Goal: Use online tool/utility: Utilize a website feature to perform a specific function

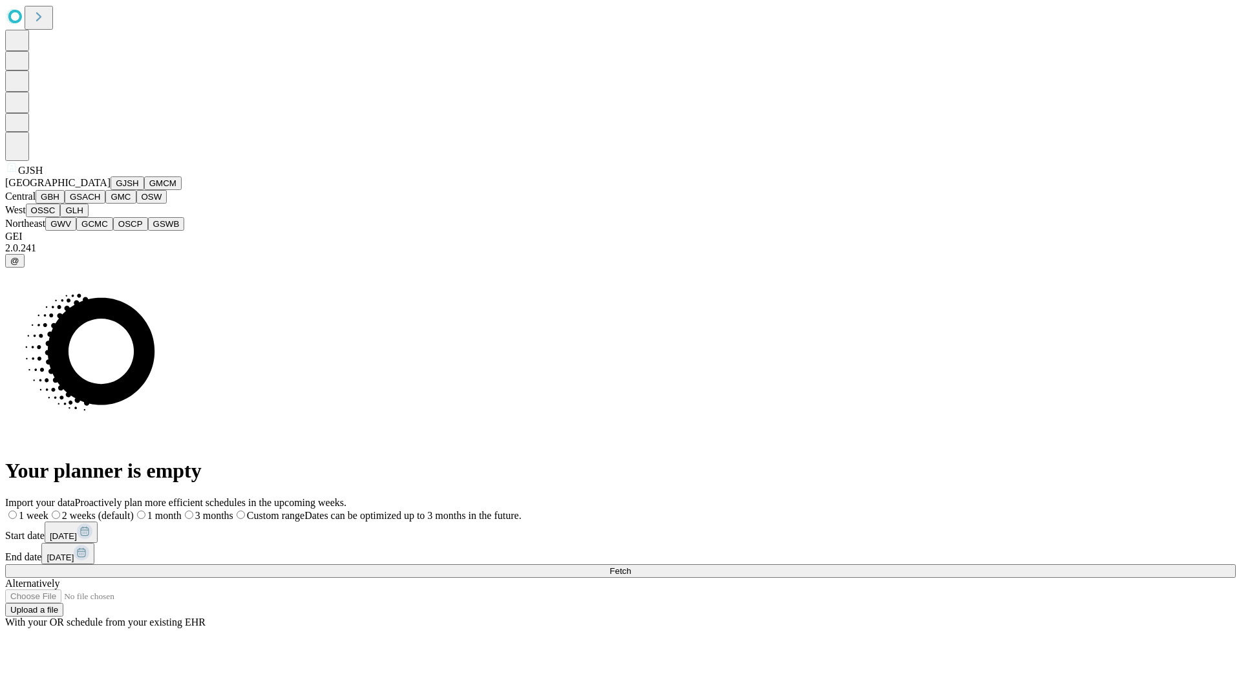
click at [110, 190] on button "GJSH" at bounding box center [127, 183] width 34 height 14
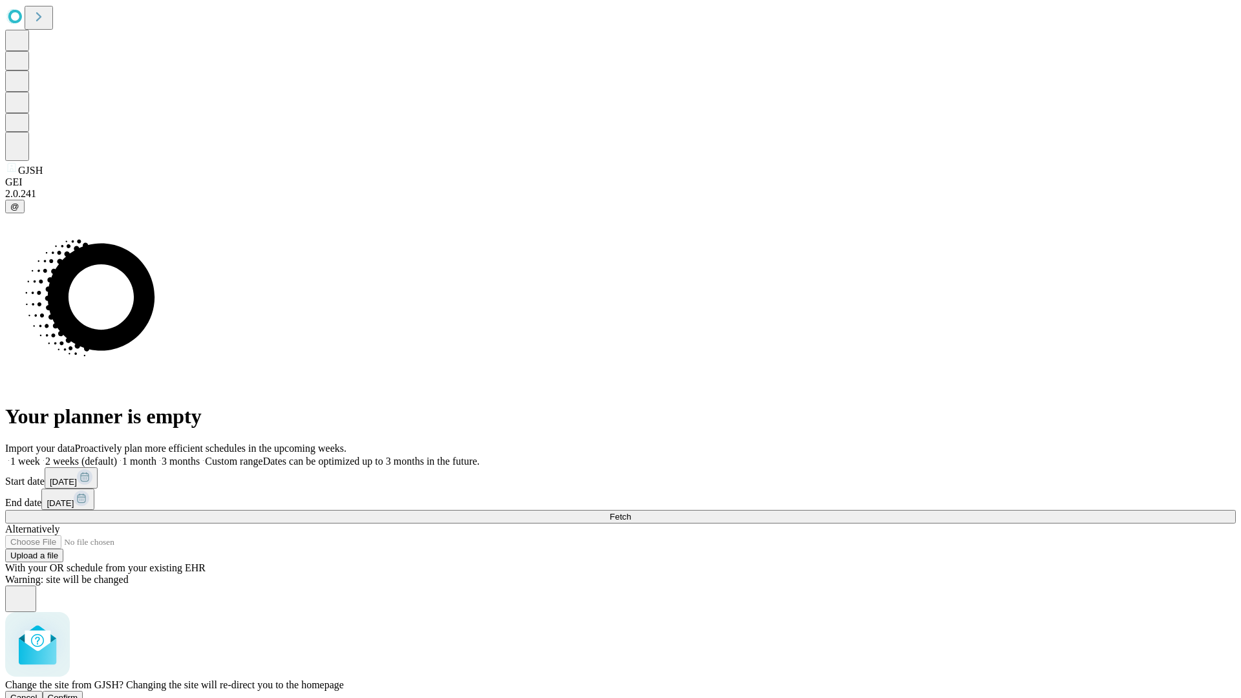
click at [78, 693] on span "Confirm" at bounding box center [63, 698] width 30 height 10
click at [117, 456] on label "2 weeks (default)" at bounding box center [78, 461] width 77 height 11
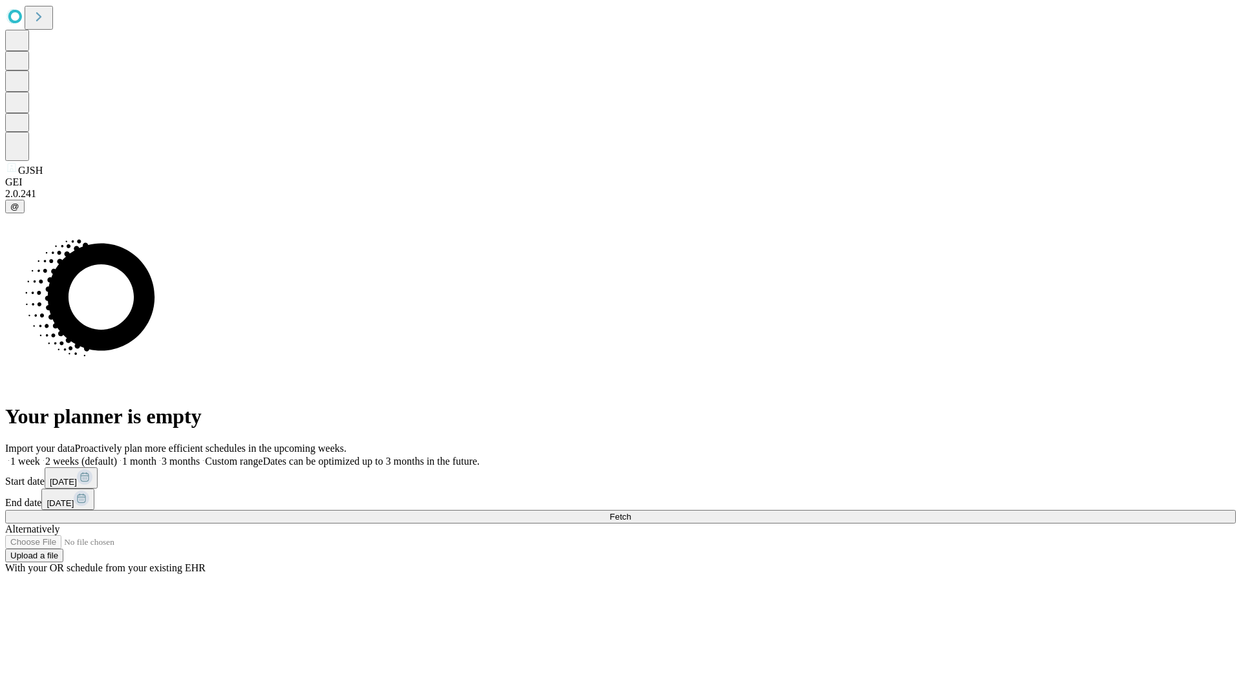
click at [631, 512] on span "Fetch" at bounding box center [619, 517] width 21 height 10
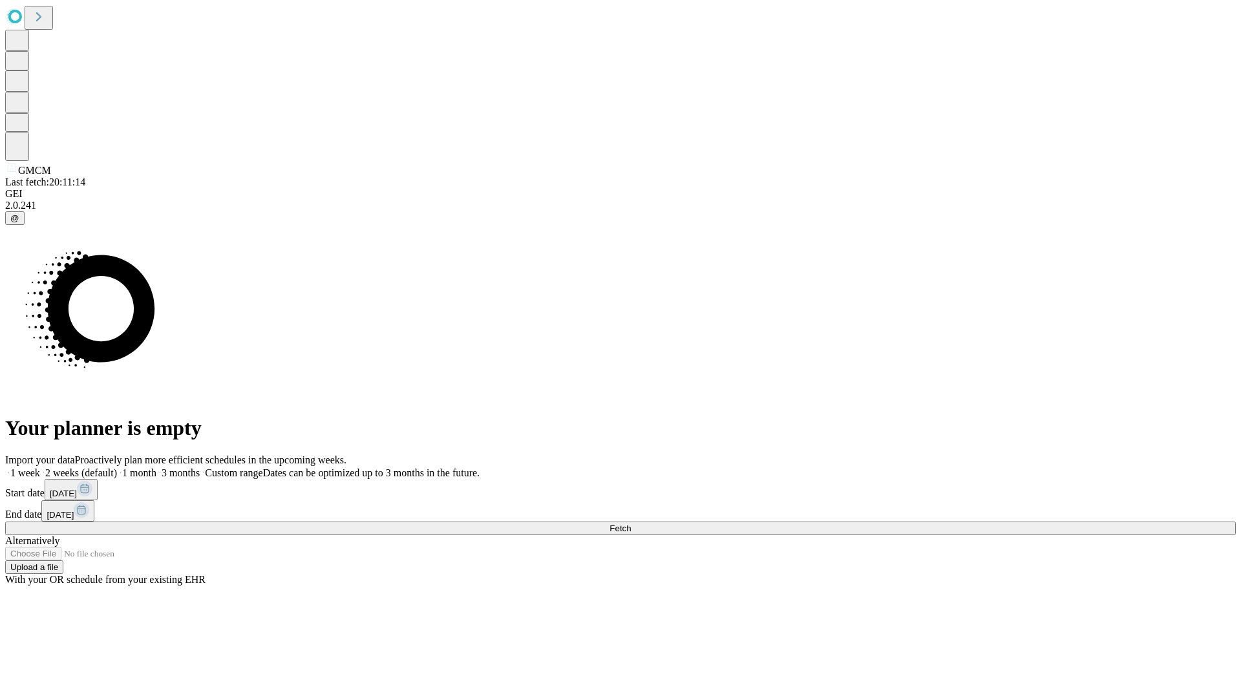
click at [117, 467] on label "2 weeks (default)" at bounding box center [78, 472] width 77 height 11
click at [631, 523] on span "Fetch" at bounding box center [619, 528] width 21 height 10
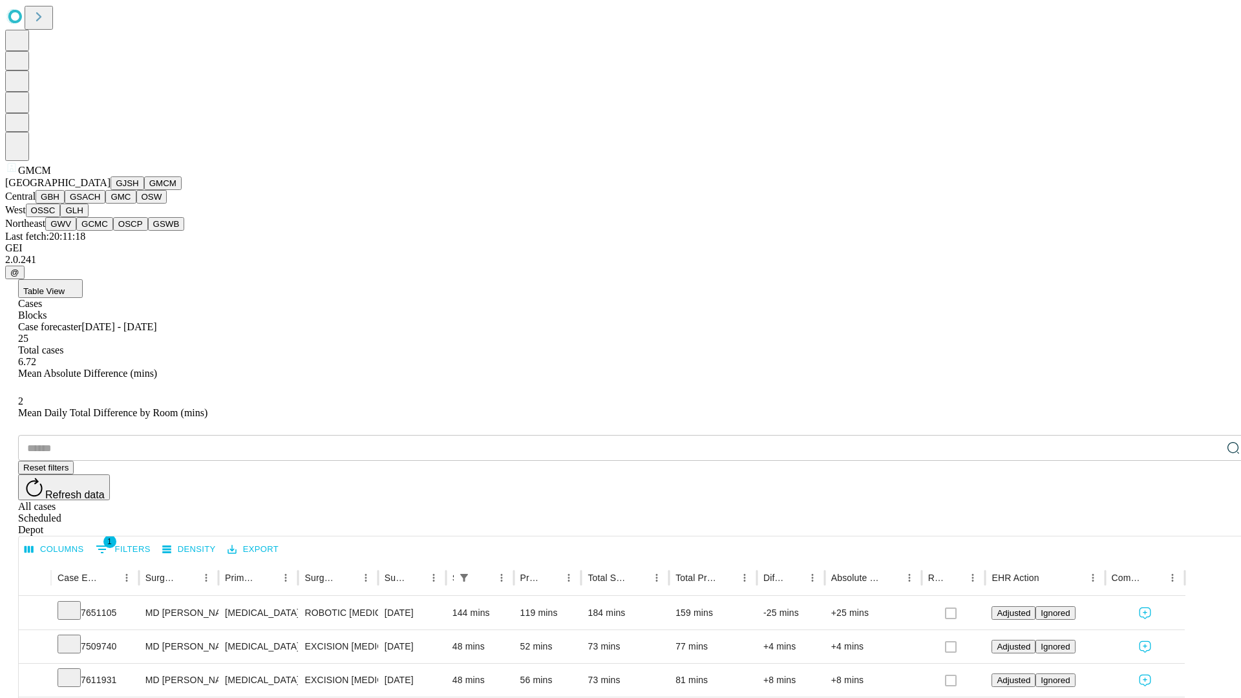
click at [65, 204] on button "GBH" at bounding box center [50, 197] width 29 height 14
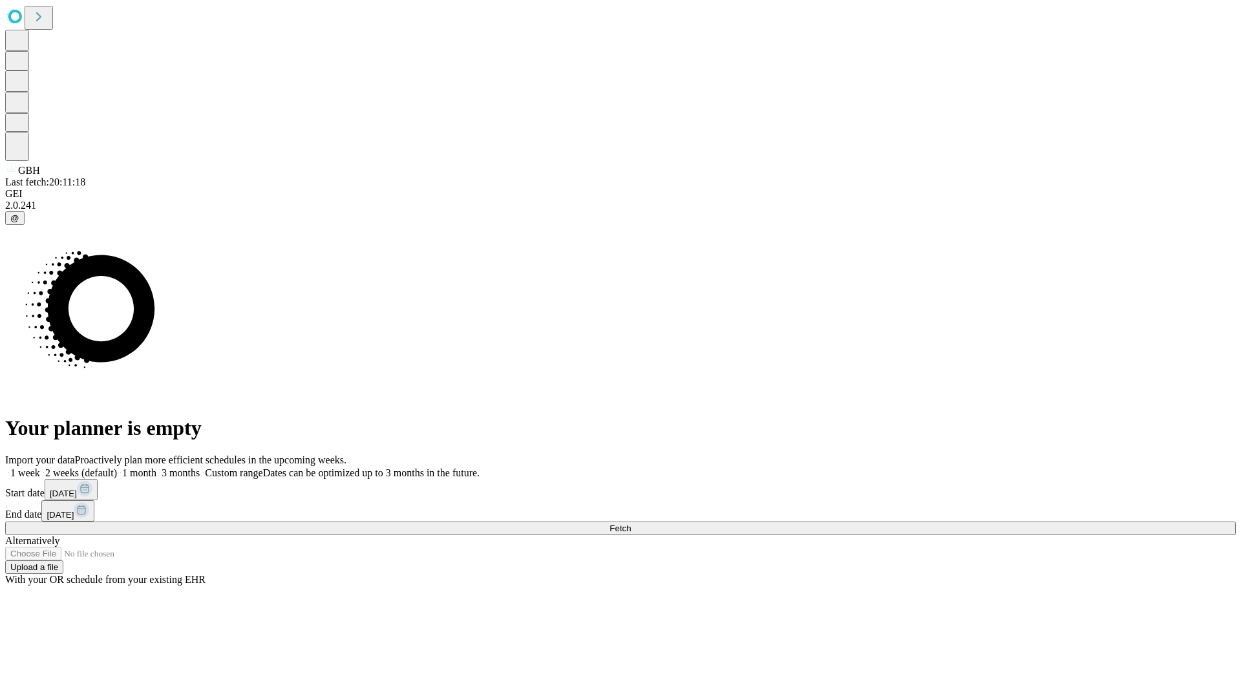
click at [117, 467] on label "2 weeks (default)" at bounding box center [78, 472] width 77 height 11
click at [631, 523] on span "Fetch" at bounding box center [619, 528] width 21 height 10
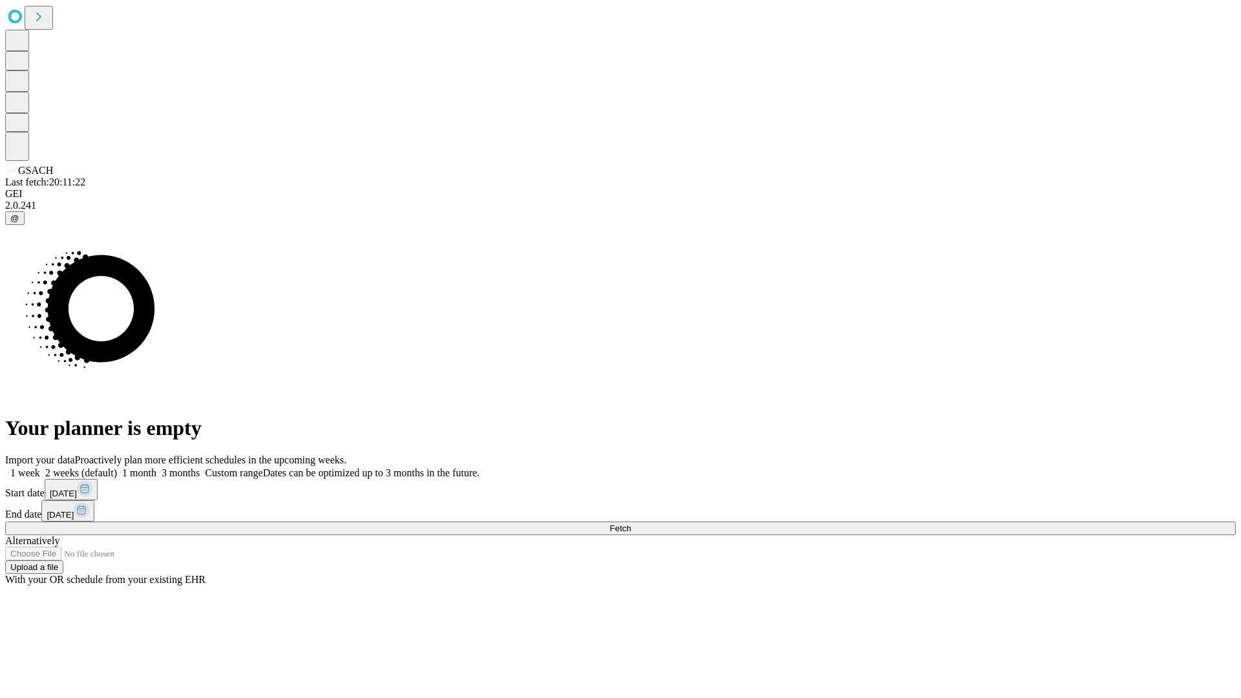
click at [117, 467] on label "2 weeks (default)" at bounding box center [78, 472] width 77 height 11
click at [631, 523] on span "Fetch" at bounding box center [619, 528] width 21 height 10
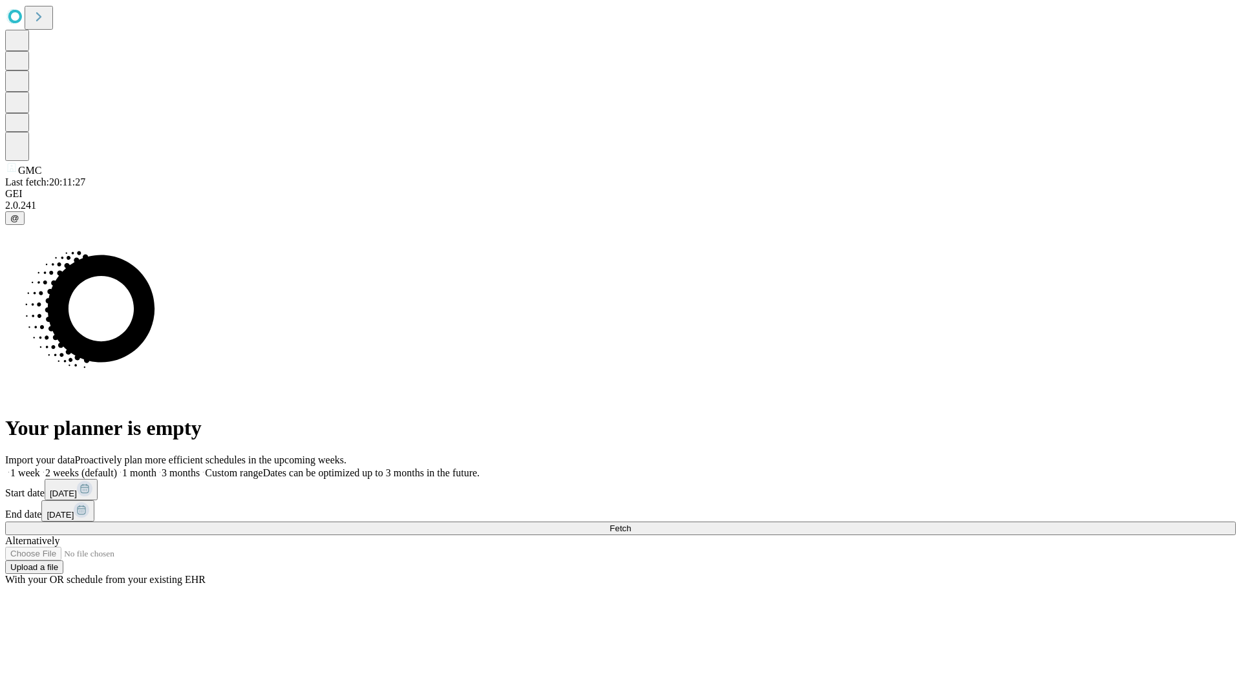
click at [117, 467] on label "2 weeks (default)" at bounding box center [78, 472] width 77 height 11
click at [631, 523] on span "Fetch" at bounding box center [619, 528] width 21 height 10
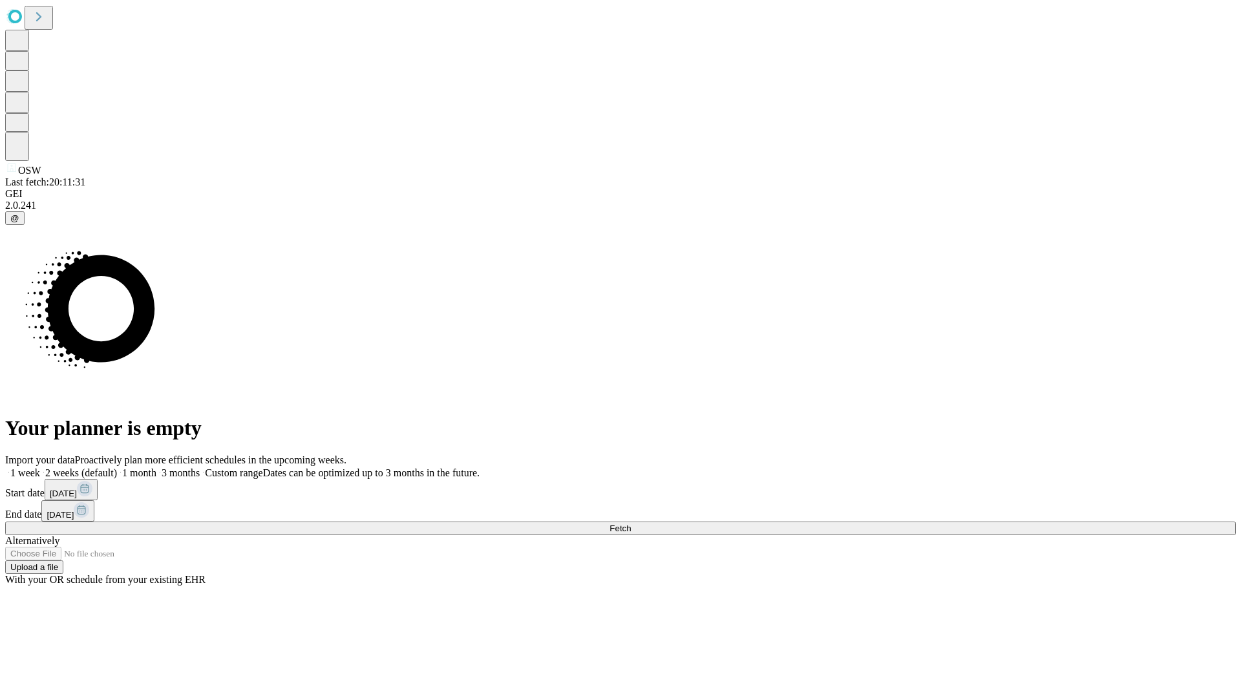
click at [117, 467] on label "2 weeks (default)" at bounding box center [78, 472] width 77 height 11
click at [631, 523] on span "Fetch" at bounding box center [619, 528] width 21 height 10
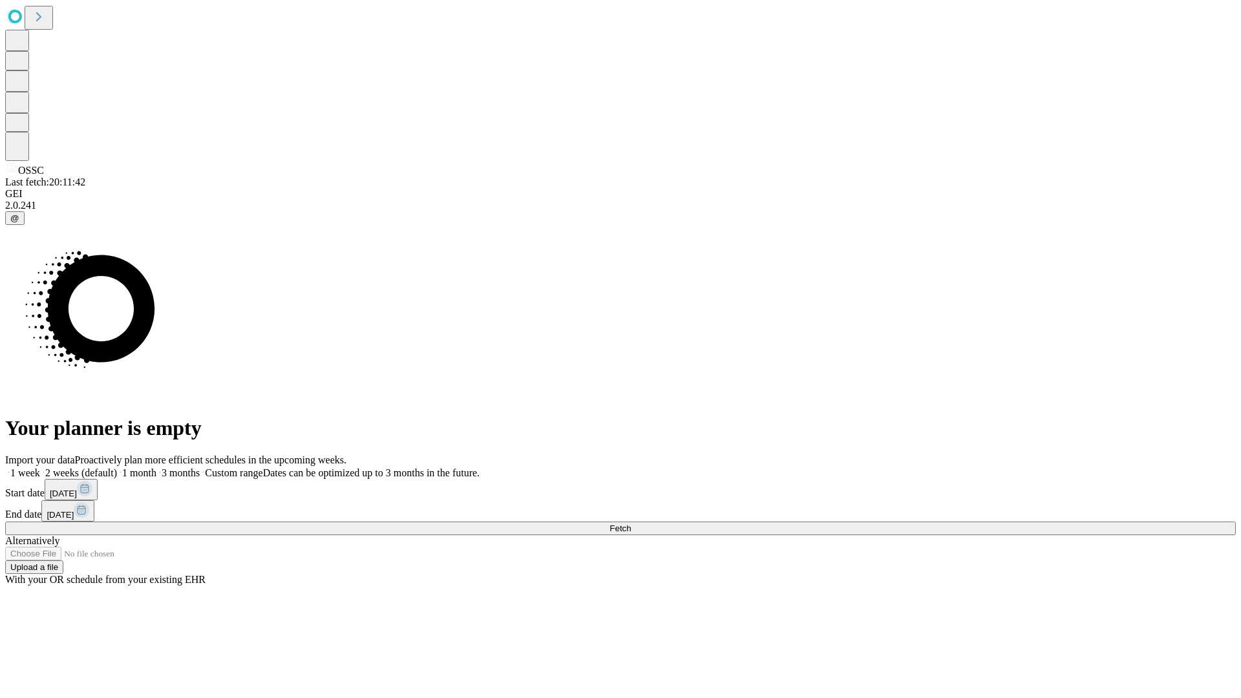
click at [117, 467] on label "2 weeks (default)" at bounding box center [78, 472] width 77 height 11
click at [631, 523] on span "Fetch" at bounding box center [619, 528] width 21 height 10
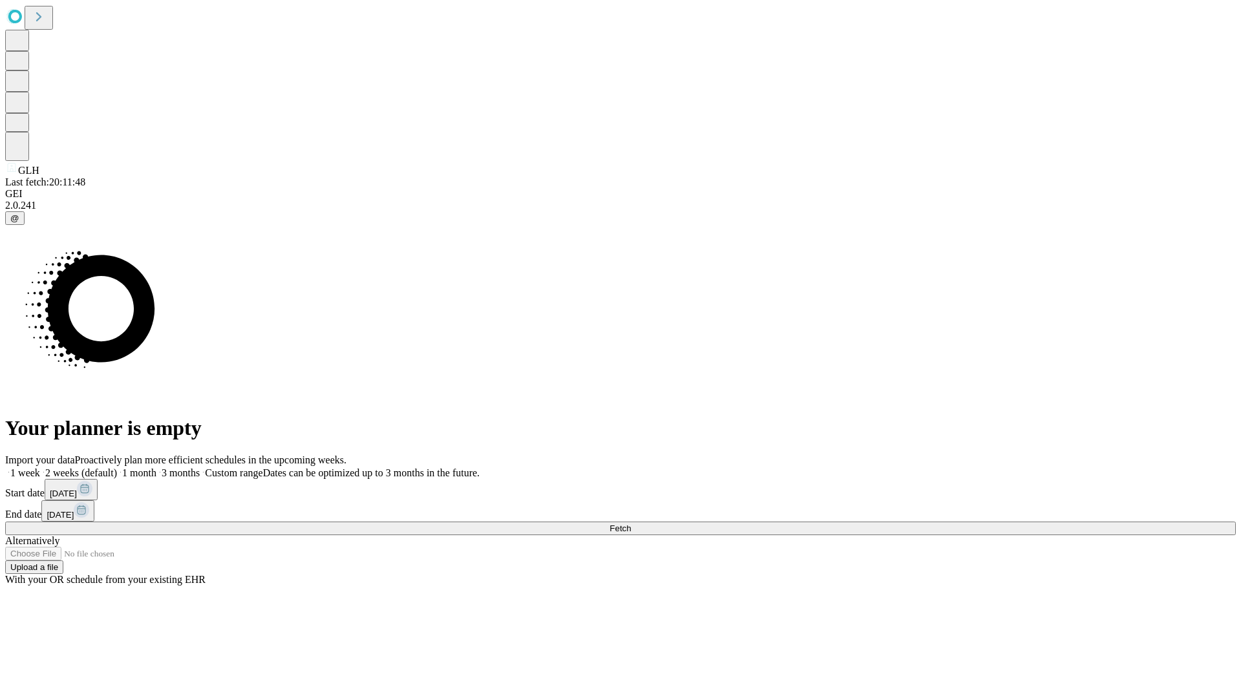
click at [117, 467] on label "2 weeks (default)" at bounding box center [78, 472] width 77 height 11
click at [631, 523] on span "Fetch" at bounding box center [619, 528] width 21 height 10
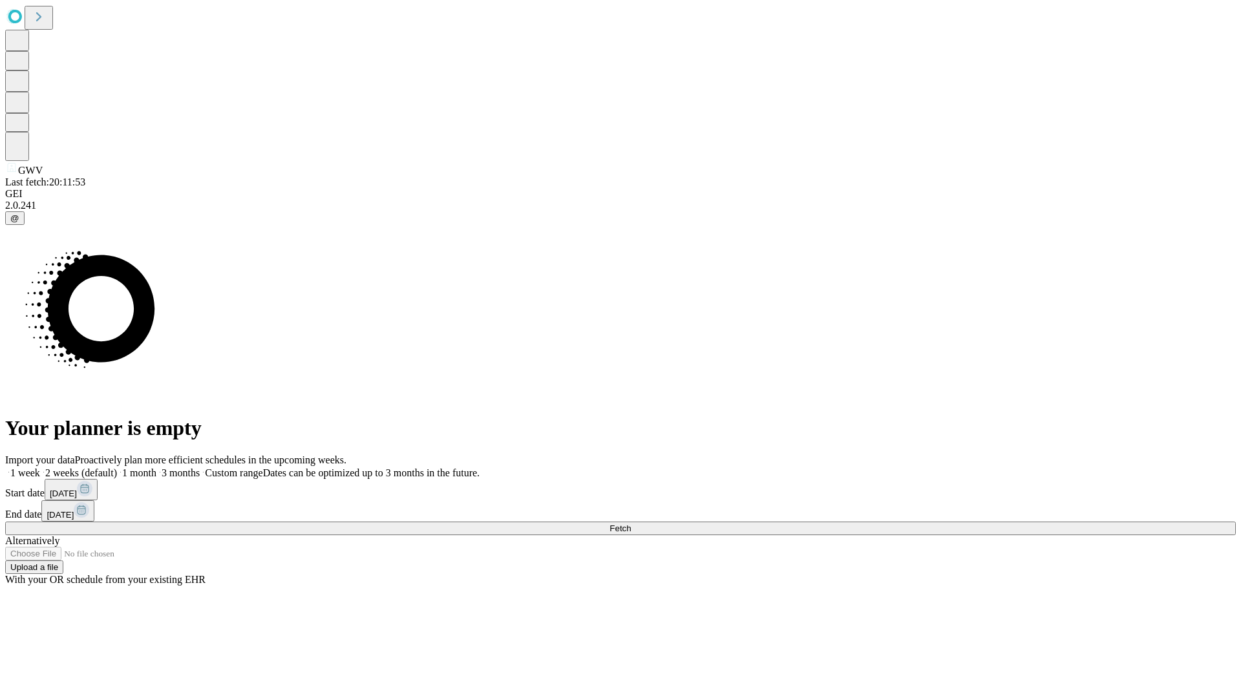
click at [117, 467] on label "2 weeks (default)" at bounding box center [78, 472] width 77 height 11
click at [631, 523] on span "Fetch" at bounding box center [619, 528] width 21 height 10
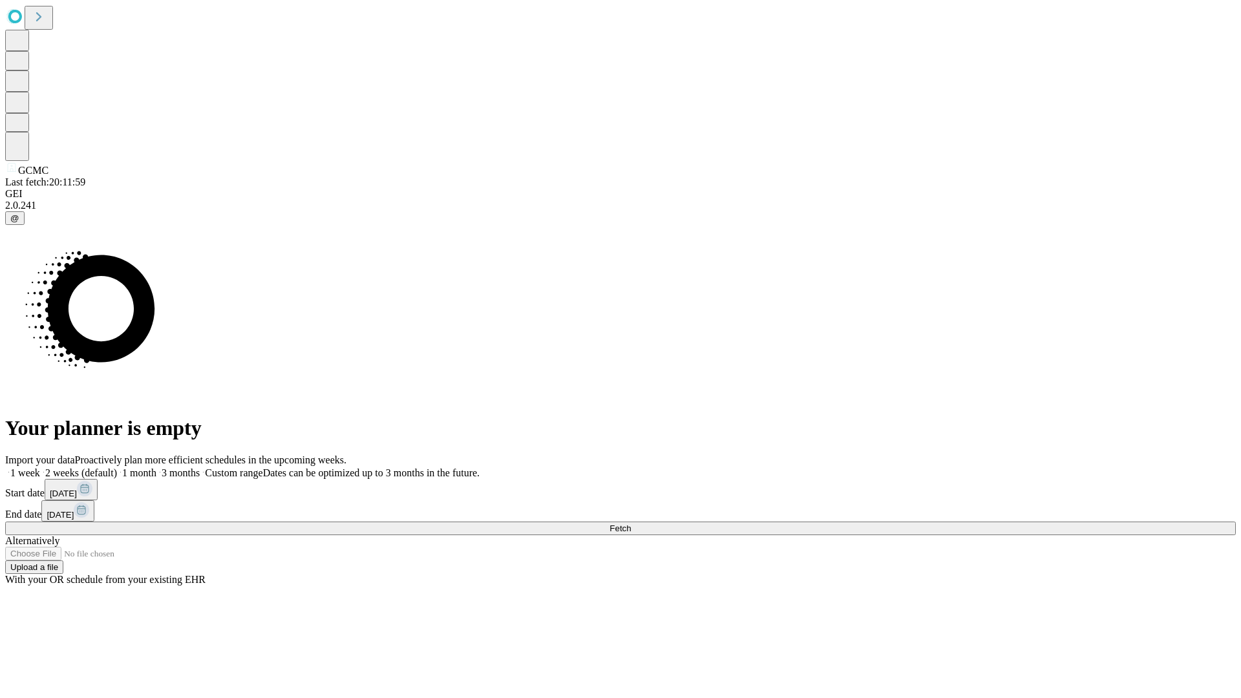
click at [631, 523] on span "Fetch" at bounding box center [619, 528] width 21 height 10
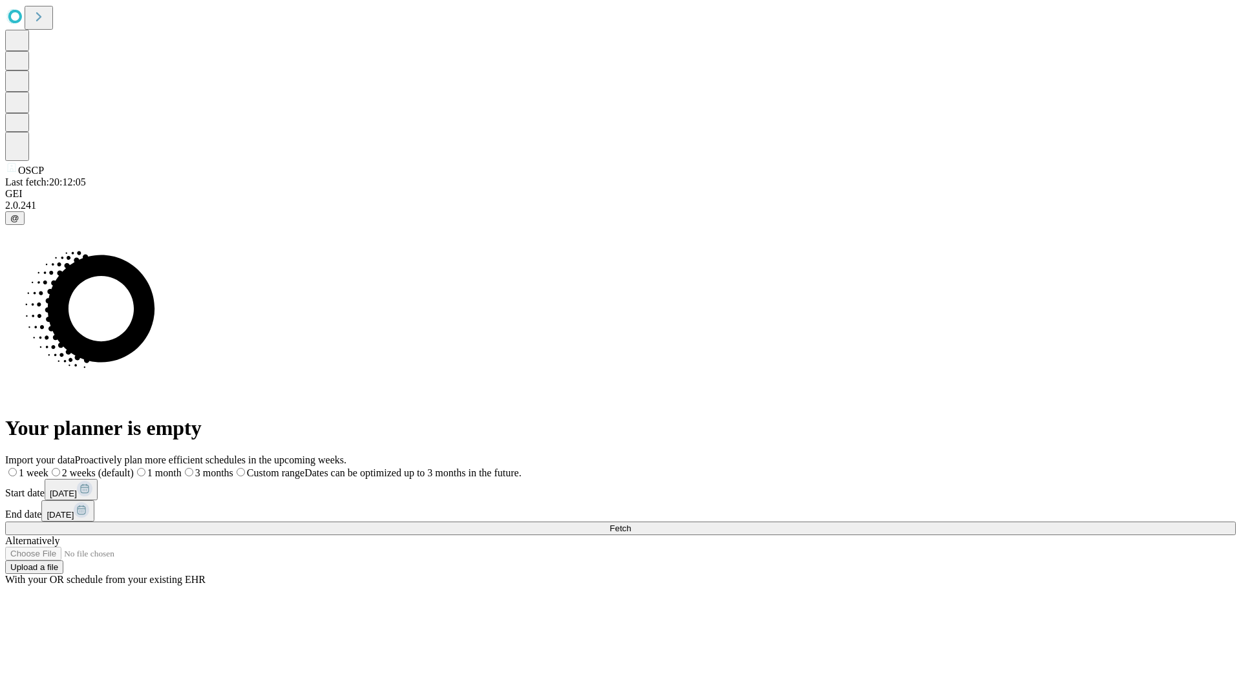
click at [631, 523] on span "Fetch" at bounding box center [619, 528] width 21 height 10
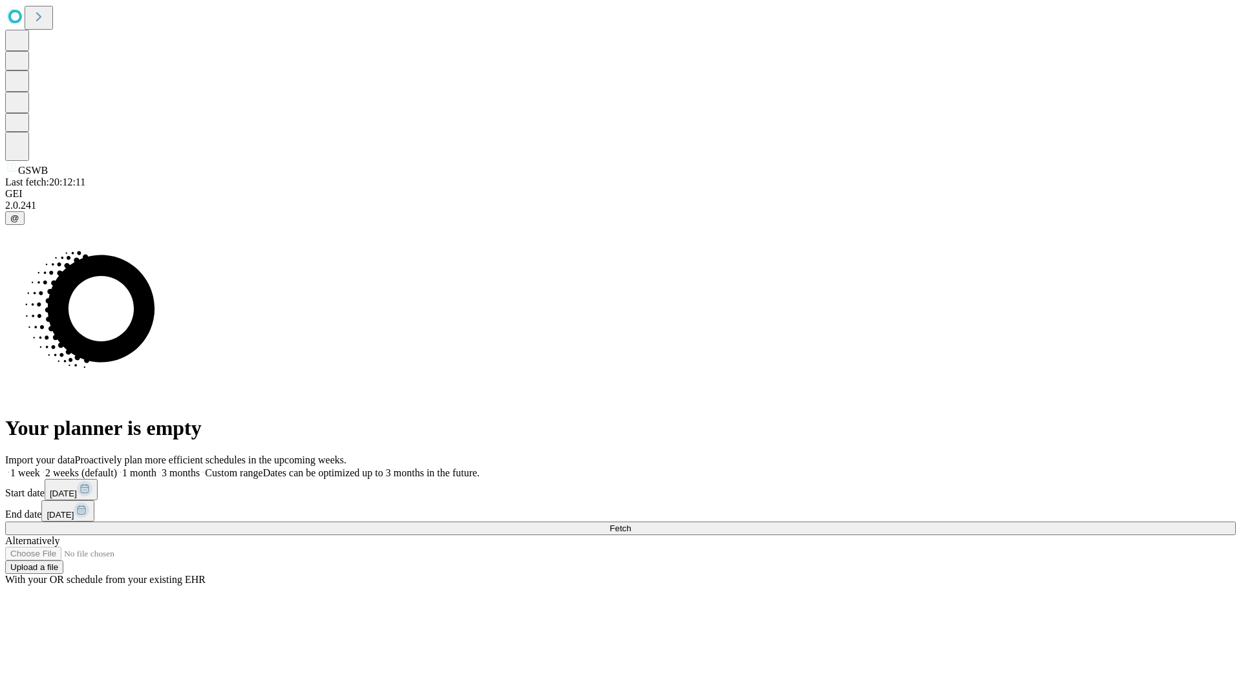
click at [117, 467] on label "2 weeks (default)" at bounding box center [78, 472] width 77 height 11
click at [631, 523] on span "Fetch" at bounding box center [619, 528] width 21 height 10
